Goal: Task Accomplishment & Management: Use online tool/utility

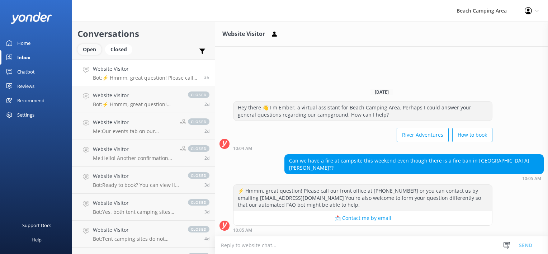
click at [85, 49] on div "Open" at bounding box center [90, 49] width 24 height 11
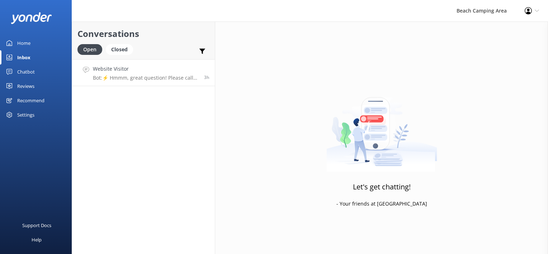
click at [131, 79] on p "Bot: ⚡ Hmmm, great question! Please call our front office at [PHONE_NUMBER] or …" at bounding box center [146, 78] width 106 height 6
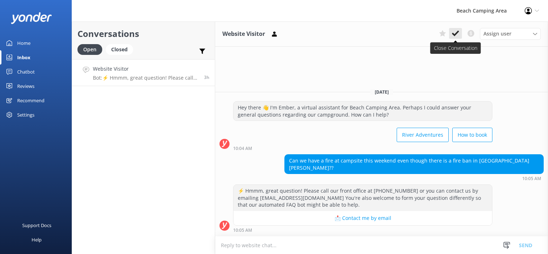
click at [454, 32] on icon at bounding box center [455, 33] width 7 height 7
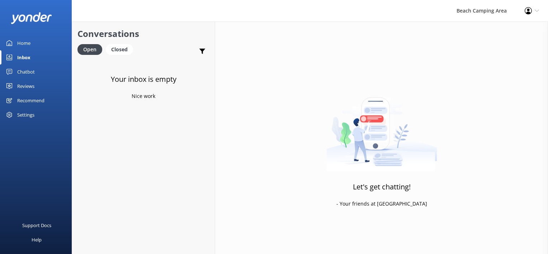
click at [30, 58] on div "Inbox" at bounding box center [23, 57] width 13 height 14
click at [25, 46] on div "Home" at bounding box center [23, 43] width 13 height 14
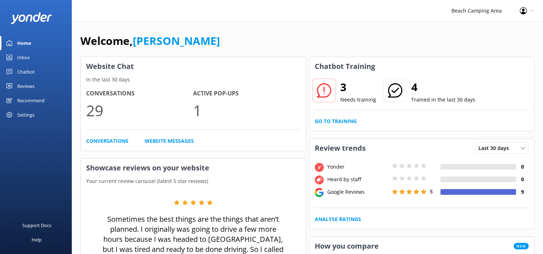
click at [16, 71] on link "Chatbot" at bounding box center [36, 72] width 72 height 14
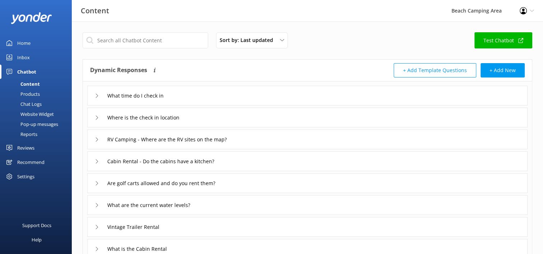
click at [38, 106] on div "Chat Logs" at bounding box center [22, 104] width 37 height 10
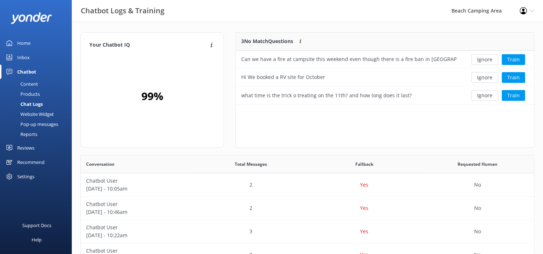
scroll to position [6, 6]
click at [489, 59] on button "Ignore" at bounding box center [484, 59] width 27 height 11
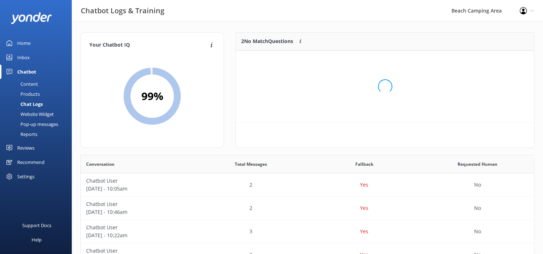
scroll to position [48, 292]
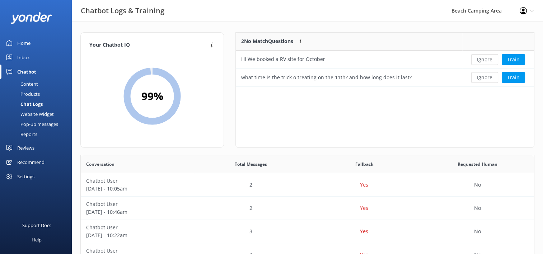
click at [489, 59] on button "Ignore" at bounding box center [484, 59] width 27 height 11
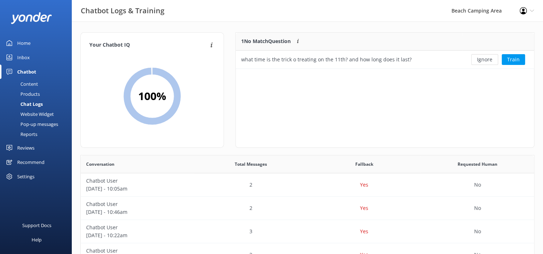
scroll to position [6, 6]
click at [489, 59] on button "Ignore" at bounding box center [484, 59] width 27 height 11
